Goal: Transaction & Acquisition: Purchase product/service

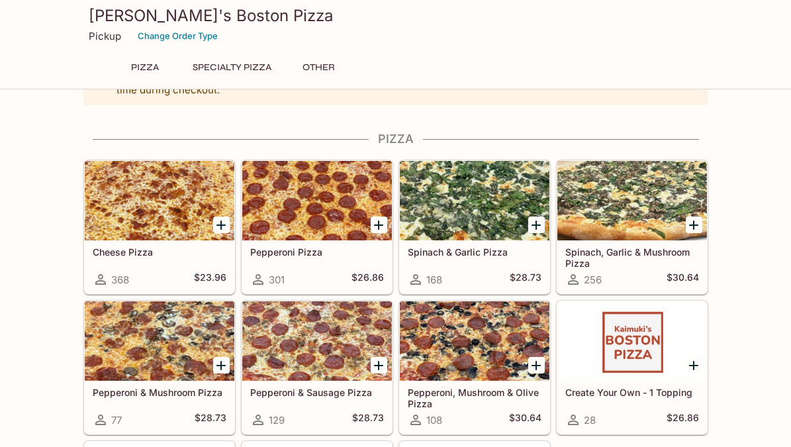
scroll to position [45, 0]
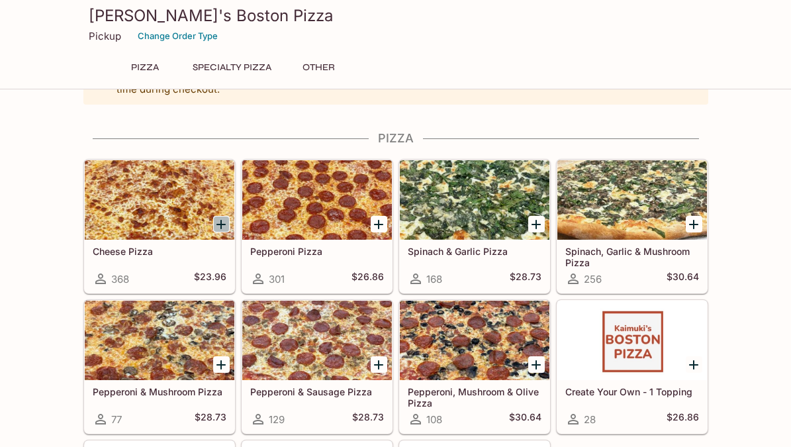
click at [226, 220] on icon "Add Cheese Pizza" at bounding box center [221, 224] width 16 height 16
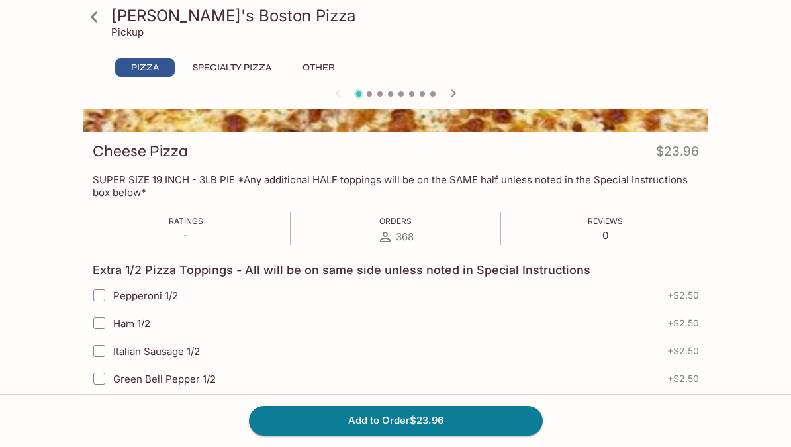
scroll to position [212, 0]
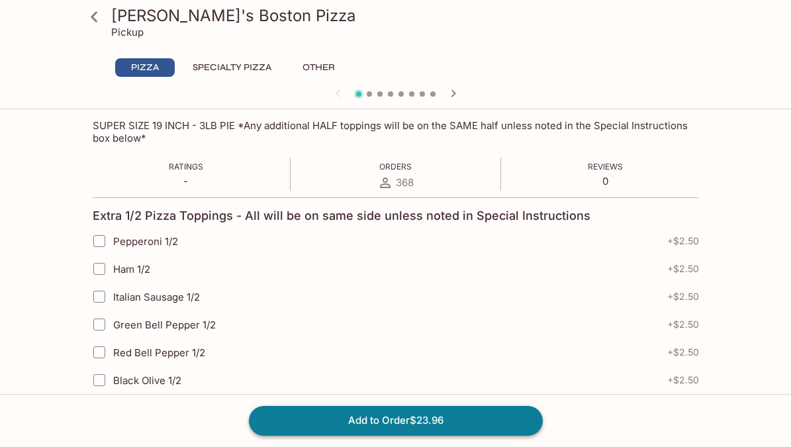
click at [342, 422] on button "Add to Order $23.96" at bounding box center [396, 420] width 294 height 29
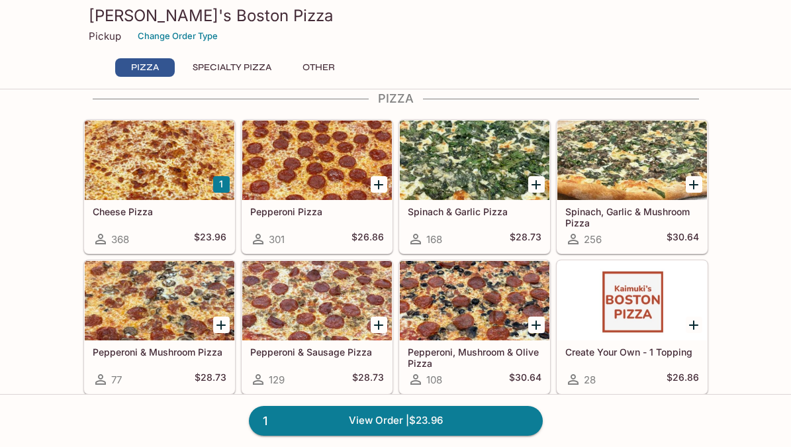
scroll to position [83, 0]
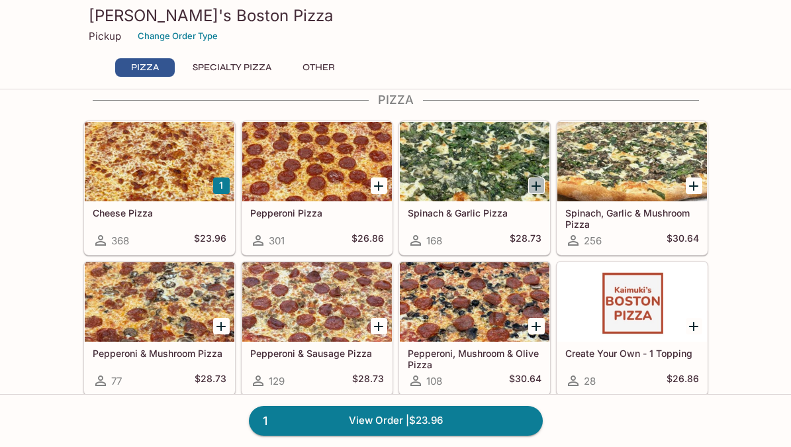
click at [538, 185] on icon "Add Spinach & Garlic Pizza" at bounding box center [536, 185] width 9 height 9
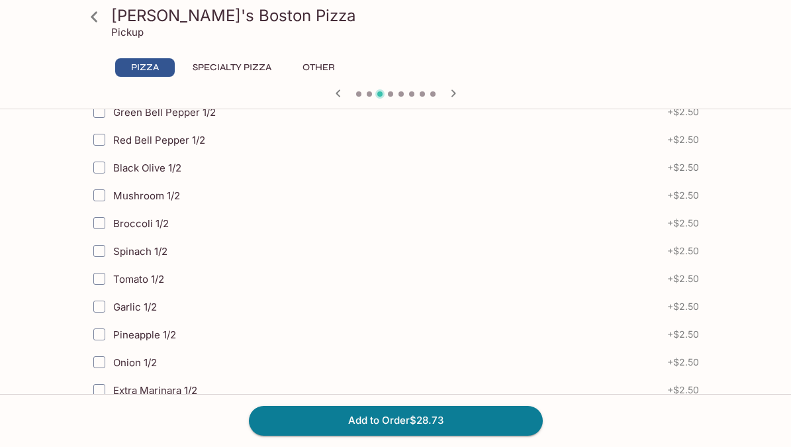
scroll to position [548, 0]
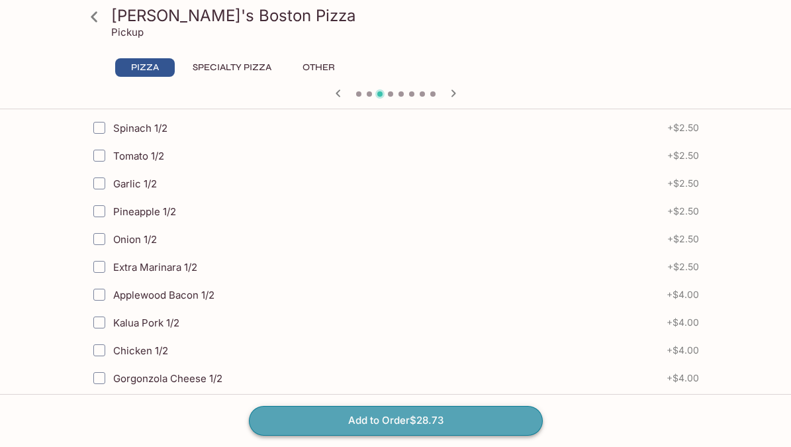
click at [352, 428] on button "Add to Order $28.73" at bounding box center [396, 420] width 294 height 29
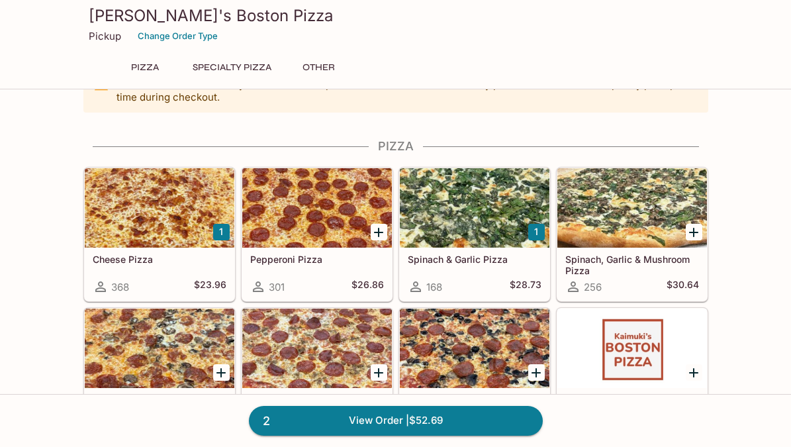
scroll to position [38, 0]
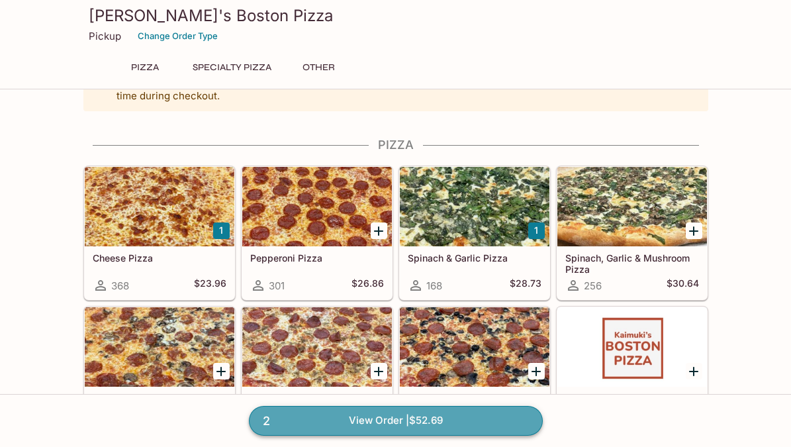
click at [370, 426] on link "2 View Order | $52.69" at bounding box center [396, 420] width 294 height 29
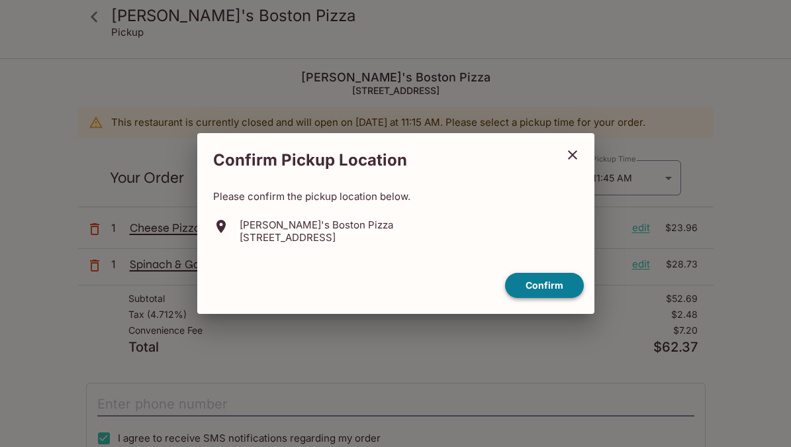
click at [549, 281] on button "Confirm" at bounding box center [544, 286] width 79 height 26
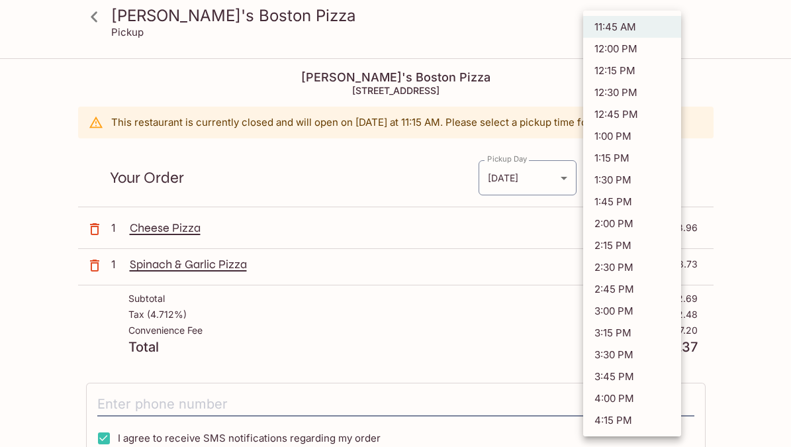
click at [606, 177] on body "Kaimuki's Boston Pizza Pickup Kaimuki's Boston Pizza 3506 Waialae Ave, Honolulu…" at bounding box center [395, 283] width 791 height 447
click at [663, 46] on li "12:00 PM" at bounding box center [632, 49] width 98 height 22
type input "2025-09-06T22:00:00.000000Z"
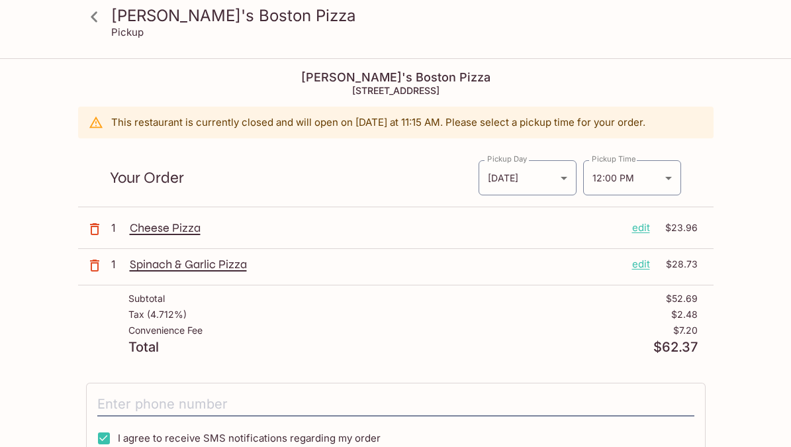
click at [694, 164] on div "Your Order Pickup Day Tomorrow Tomorrow Pickup Day Pickup Time 12:00 PM 2025-09…" at bounding box center [396, 172] width 636 height 69
